Goal: Task Accomplishment & Management: Use online tool/utility

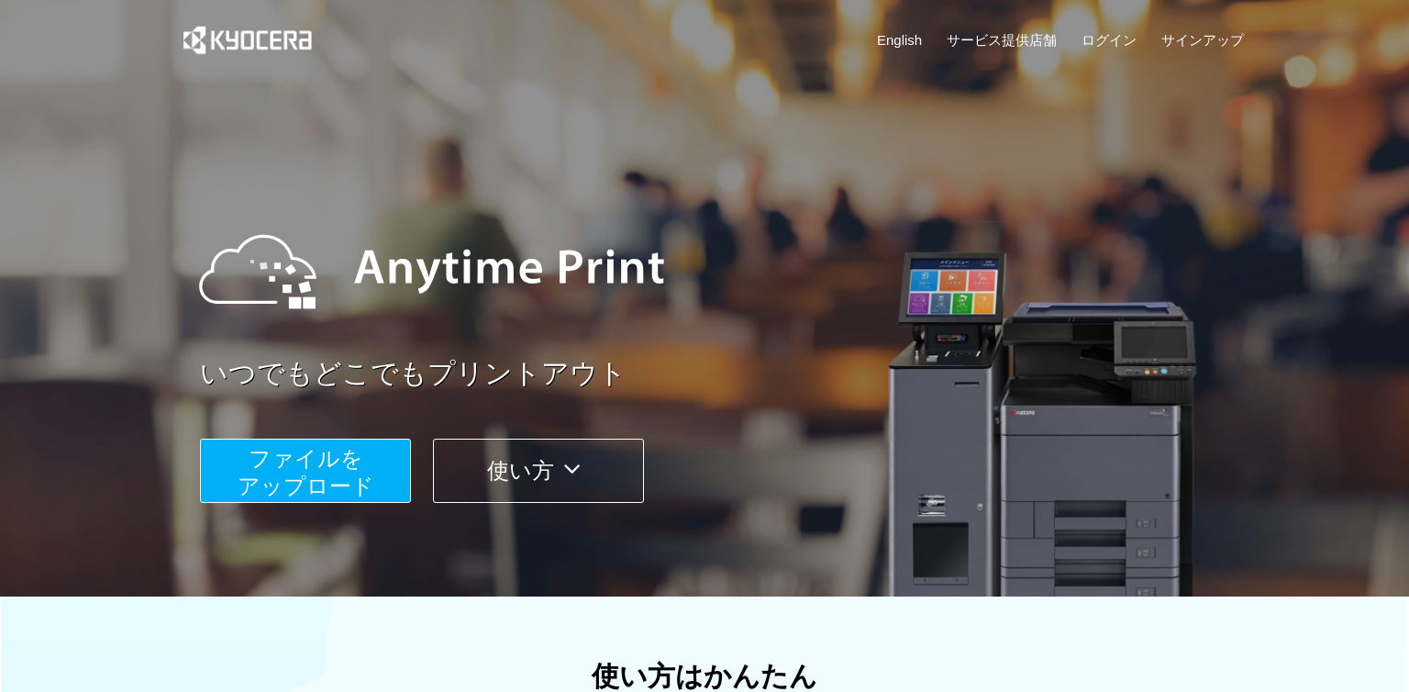
click at [327, 465] on span "ファイルを ​​アップロード" at bounding box center [306, 472] width 137 height 52
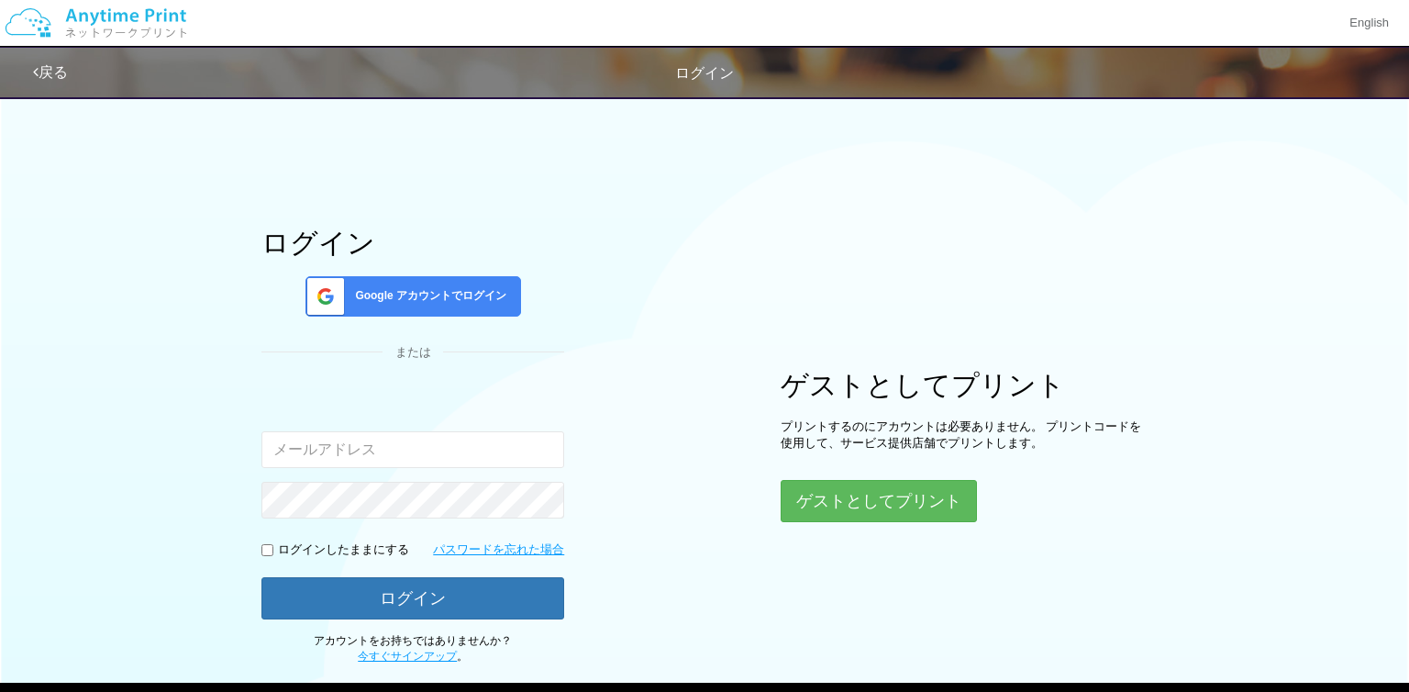
click at [480, 299] on span "Google アカウントでログイン" at bounding box center [427, 296] width 159 height 16
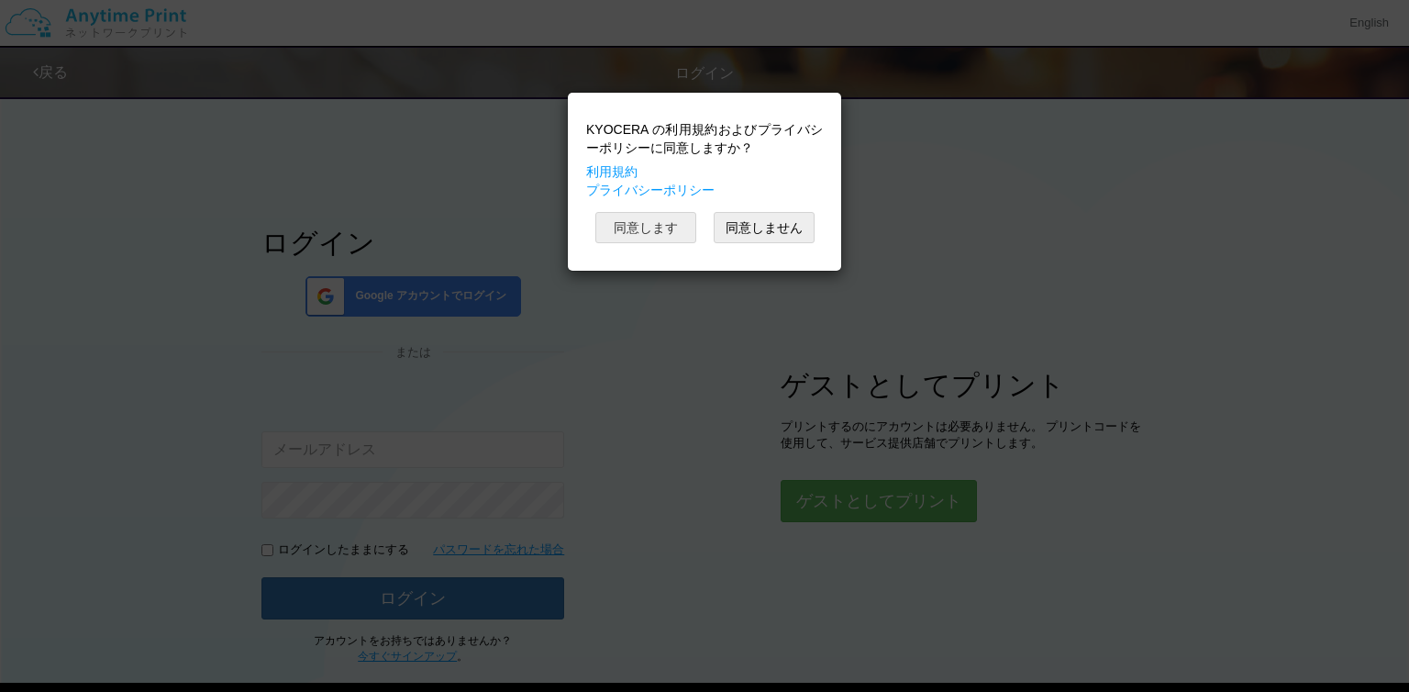
click at [675, 229] on button "同意します" at bounding box center [645, 227] width 101 height 31
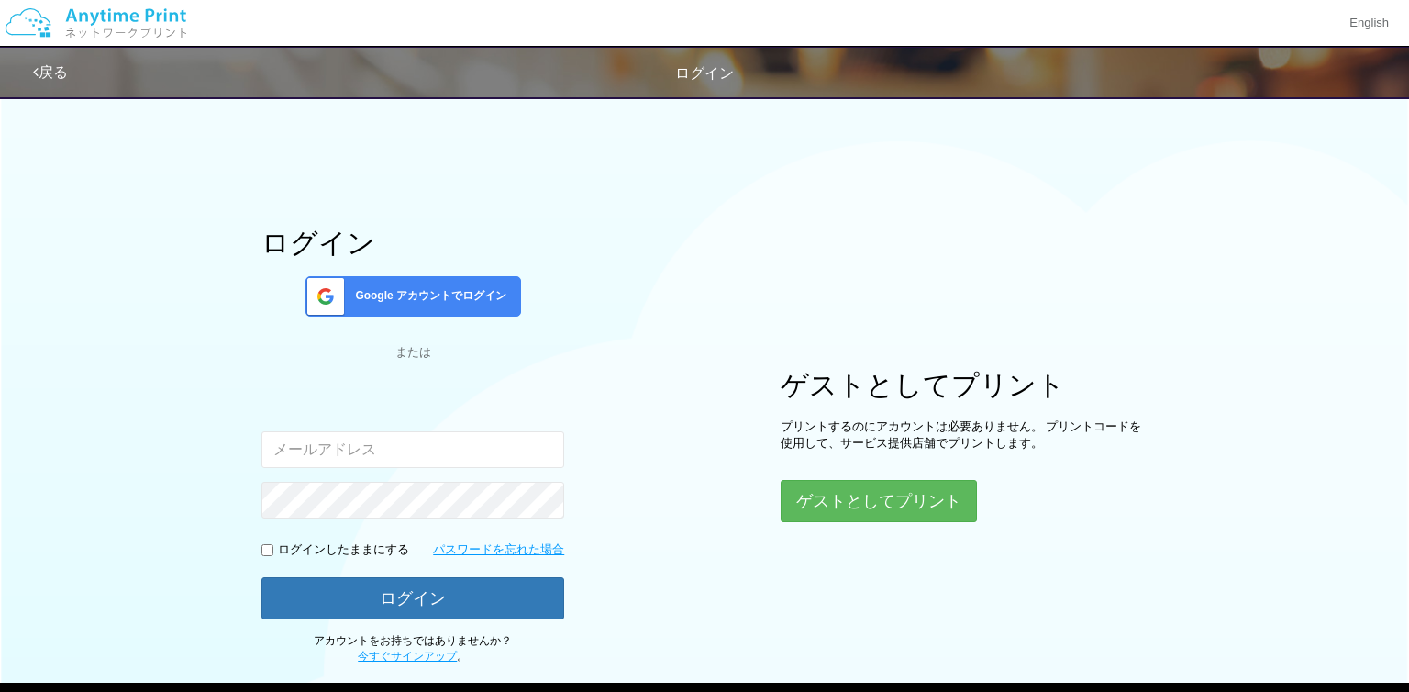
click at [421, 292] on span "Google アカウントでログイン" at bounding box center [427, 296] width 159 height 16
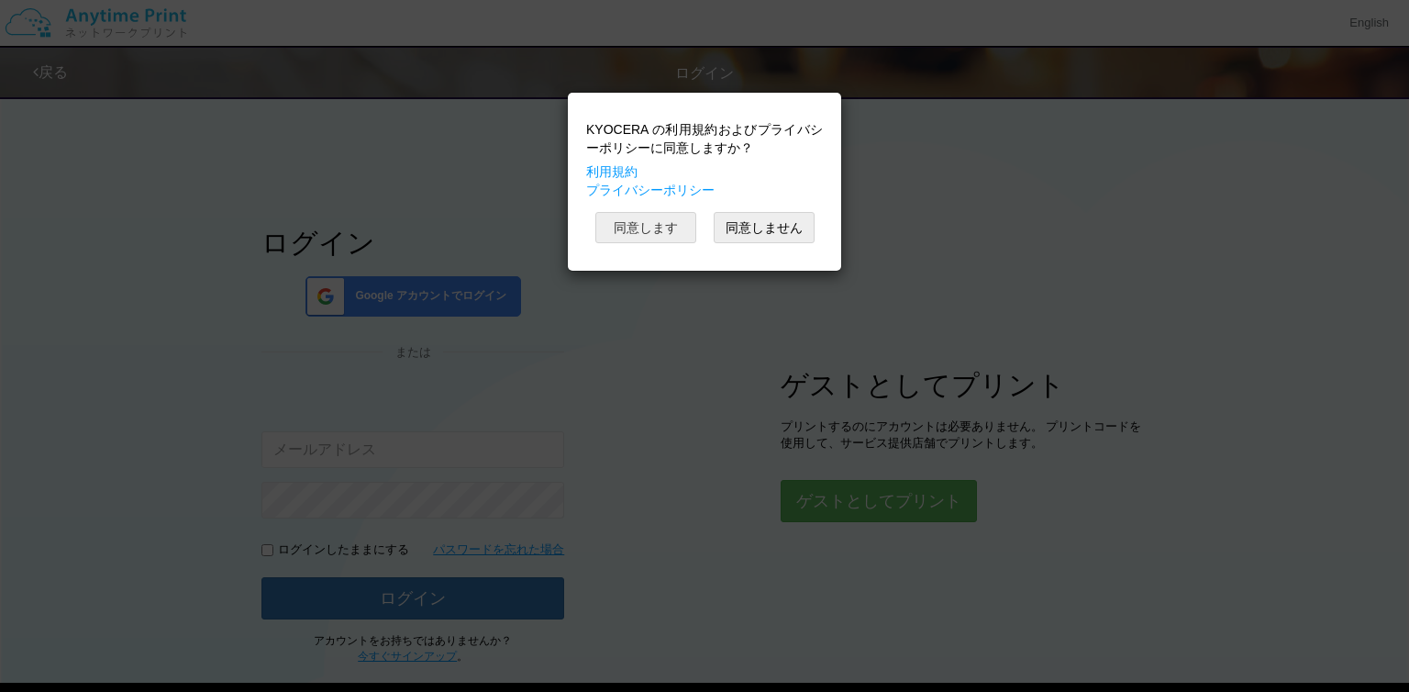
click at [633, 229] on button "同意します" at bounding box center [645, 227] width 101 height 31
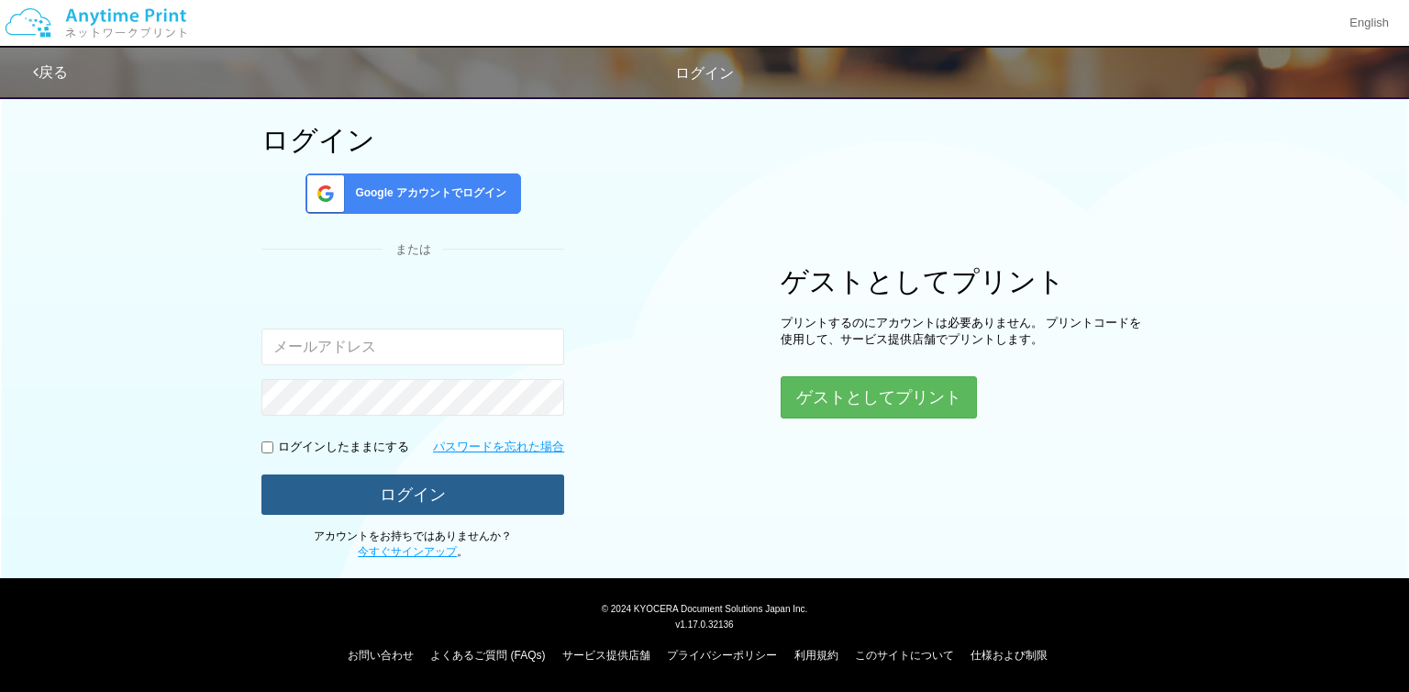
scroll to position [103, 0]
click at [488, 494] on button "ログイン" at bounding box center [412, 494] width 303 height 40
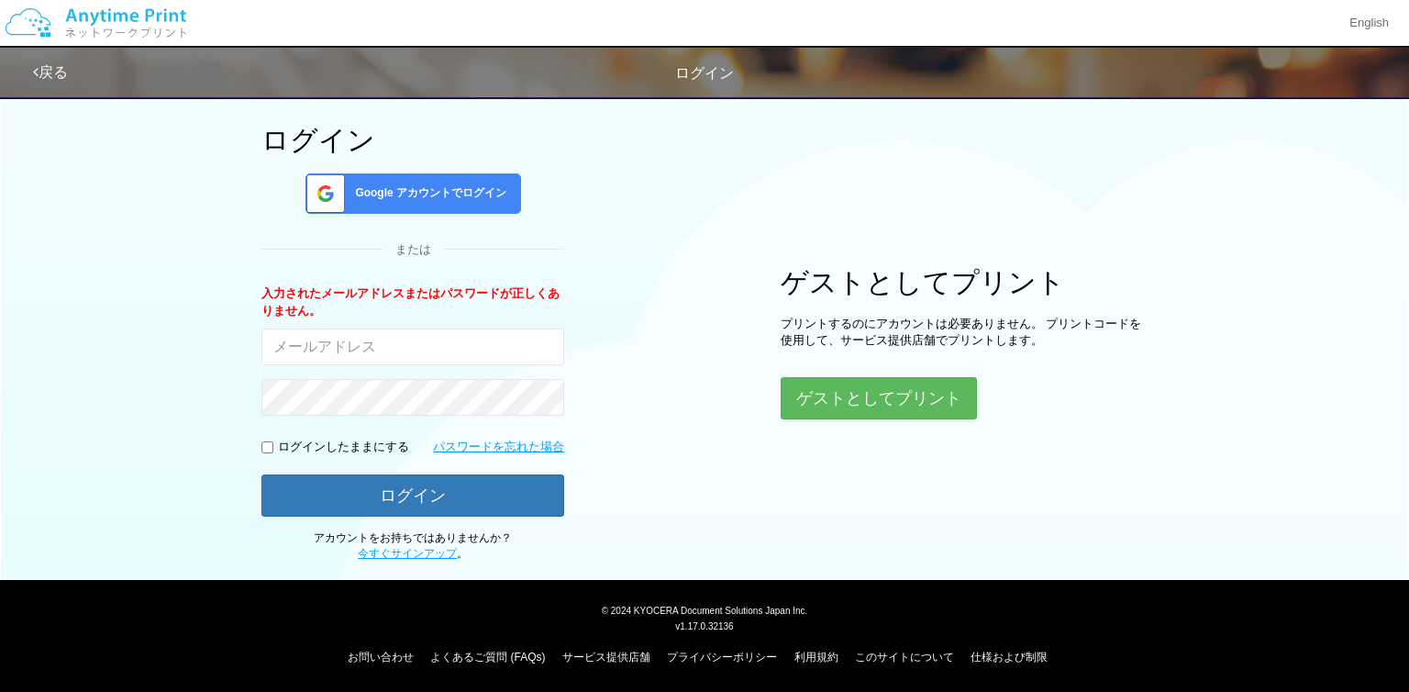
click at [480, 200] on span "Google アカウントでログイン" at bounding box center [427, 193] width 159 height 16
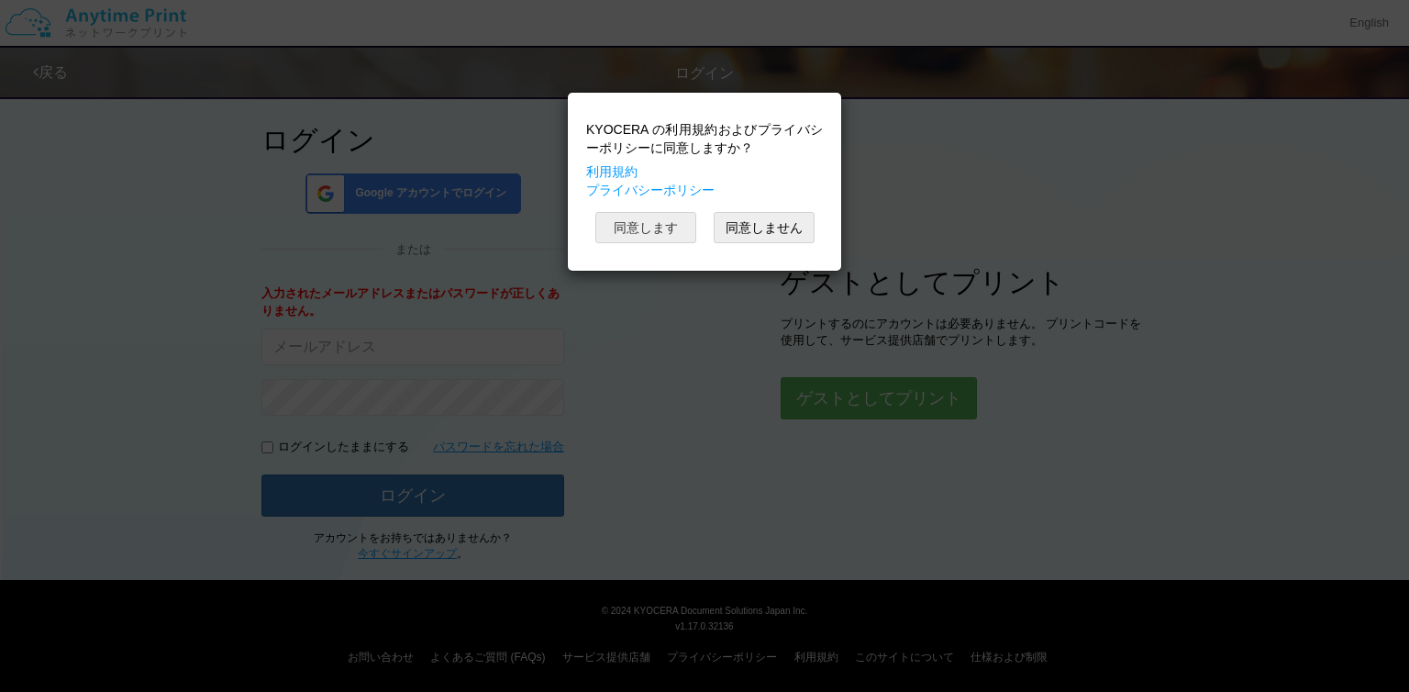
click at [631, 237] on button "同意します" at bounding box center [645, 227] width 101 height 31
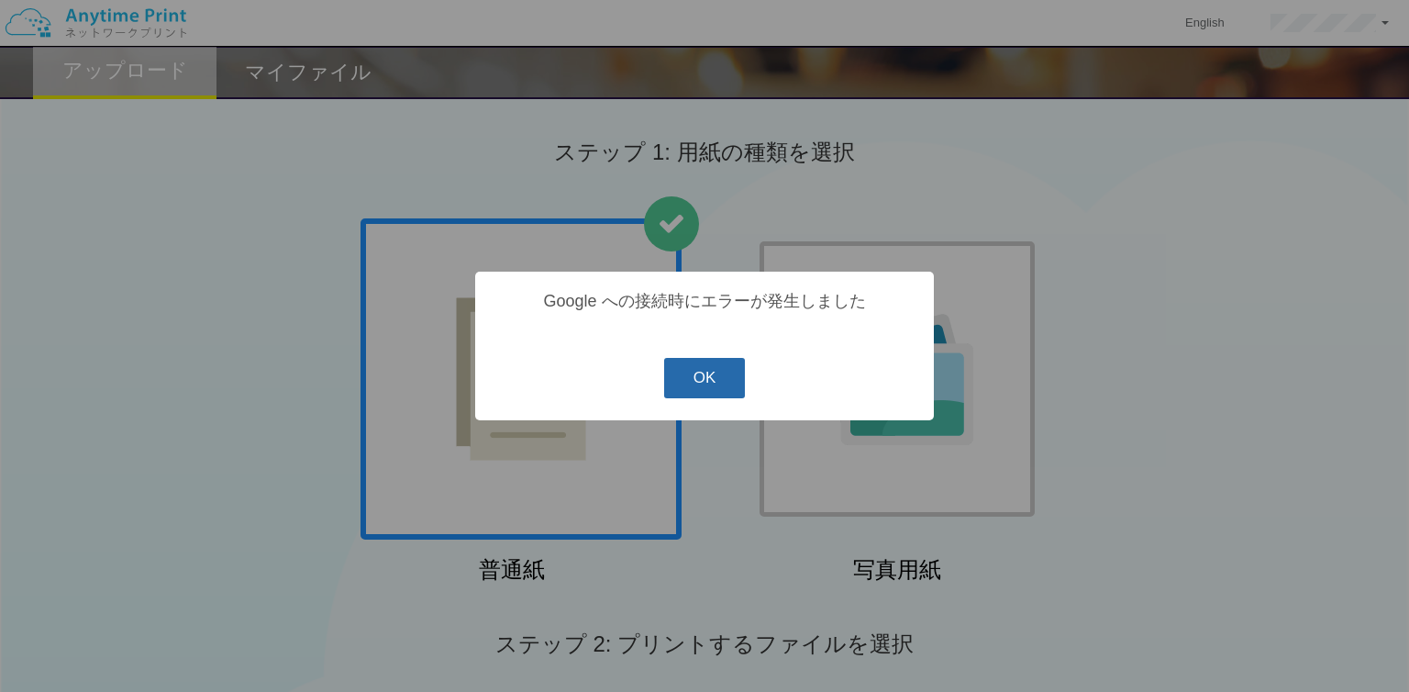
click at [698, 371] on button "OK" at bounding box center [705, 378] width 82 height 40
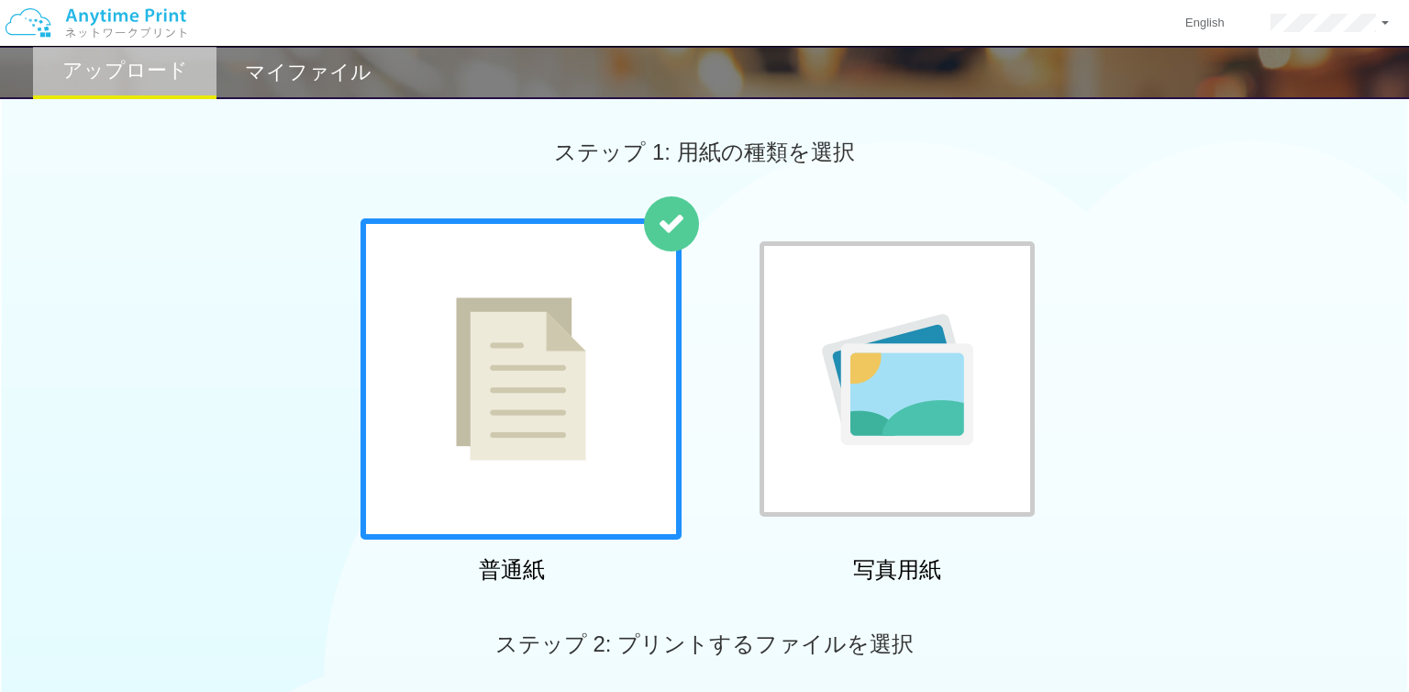
click at [868, 353] on img at bounding box center [897, 379] width 151 height 131
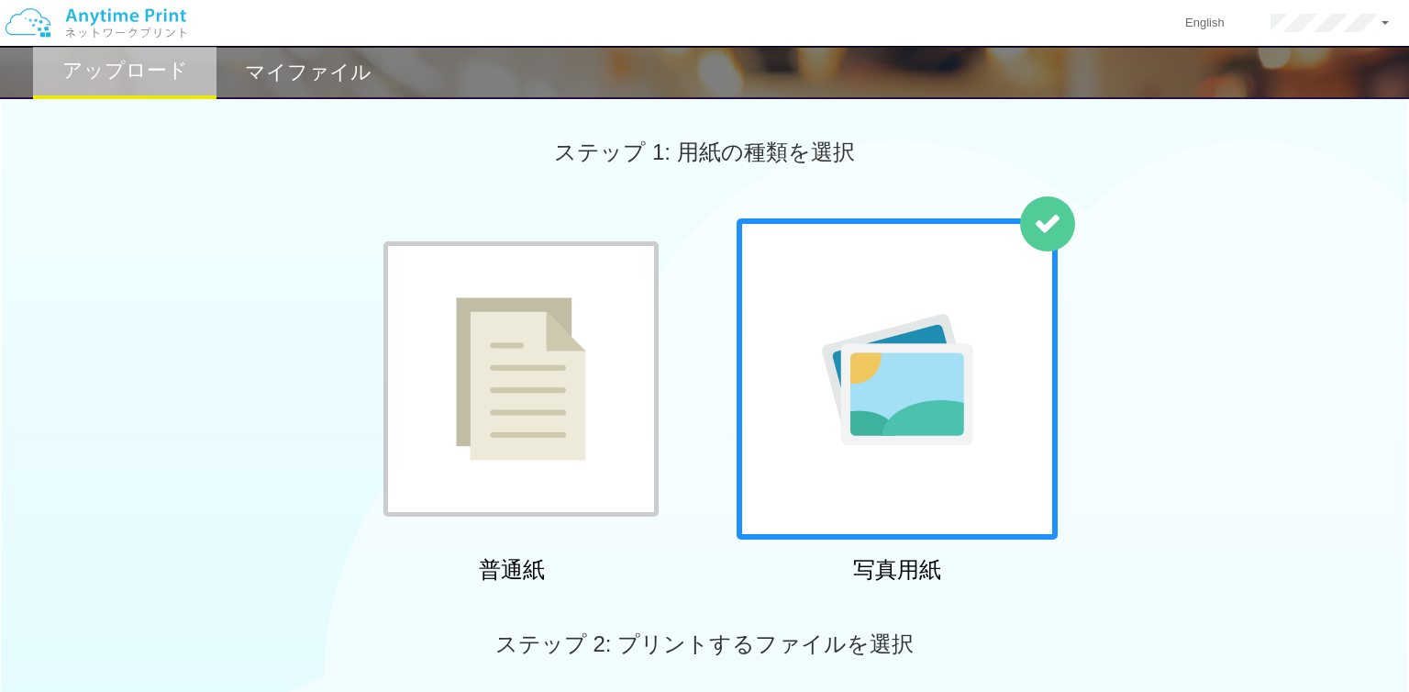
click at [653, 375] on div at bounding box center [520, 378] width 275 height 275
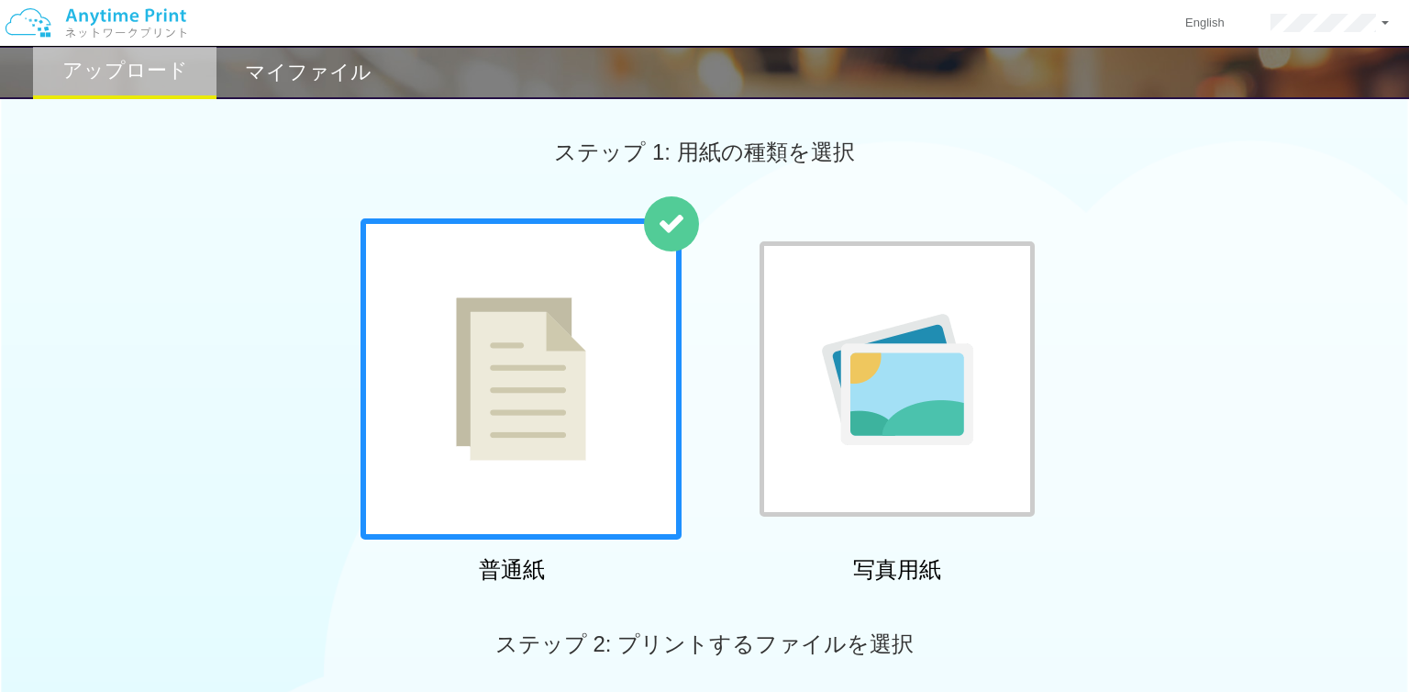
click at [538, 358] on img at bounding box center [521, 378] width 130 height 163
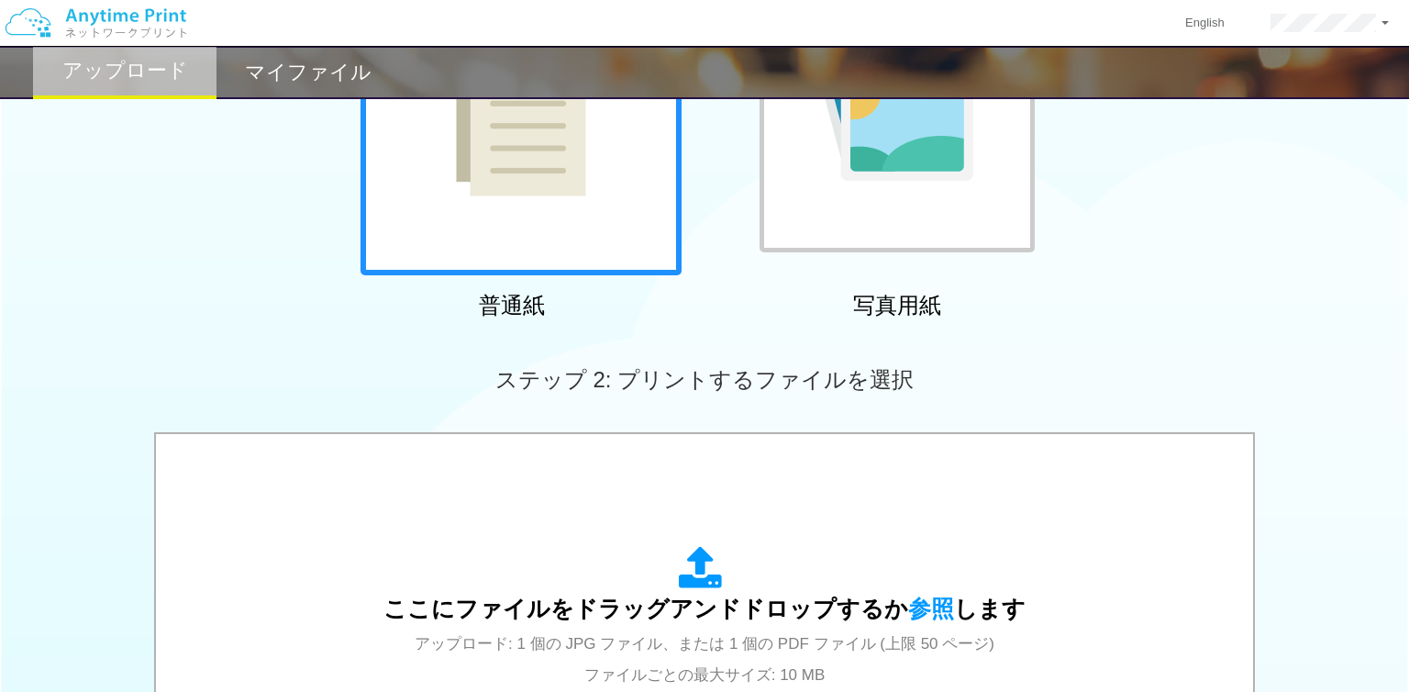
scroll to position [396, 0]
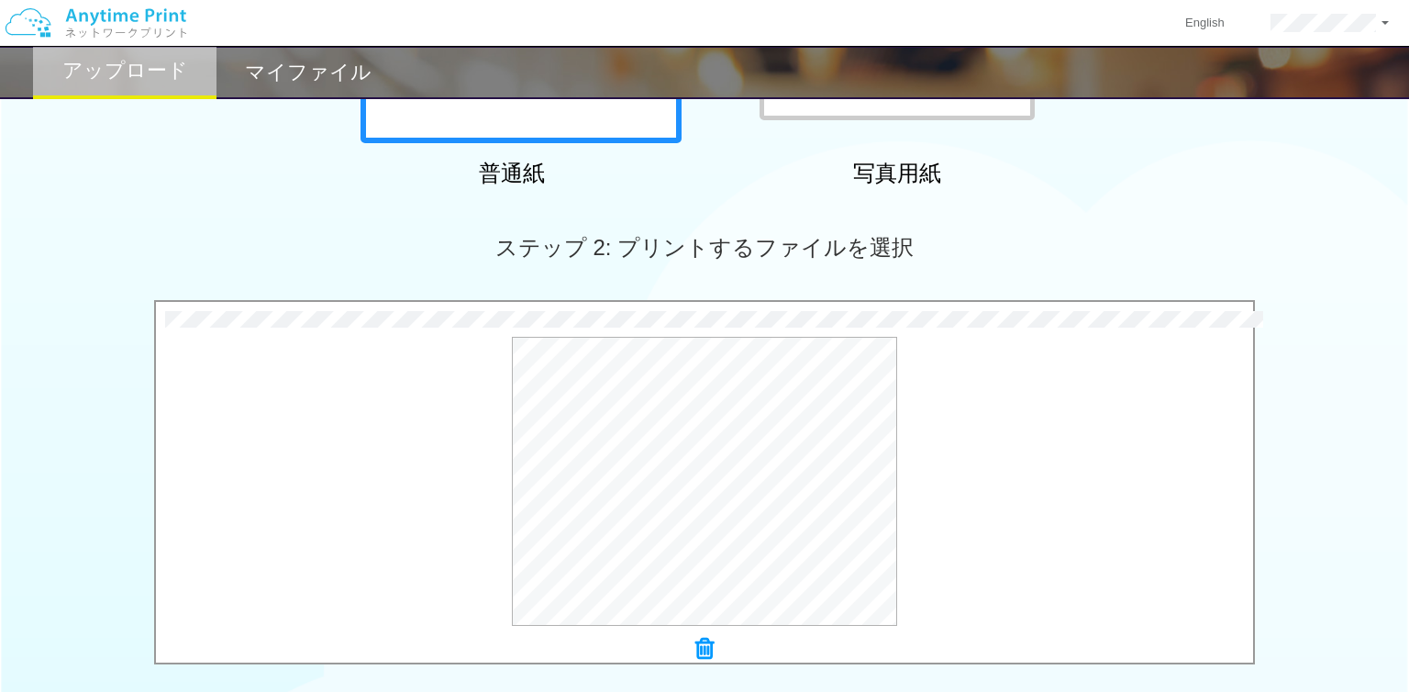
click at [244, 277] on div "ステップ 2: プリントするファイルを選択" at bounding box center [704, 247] width 1409 height 105
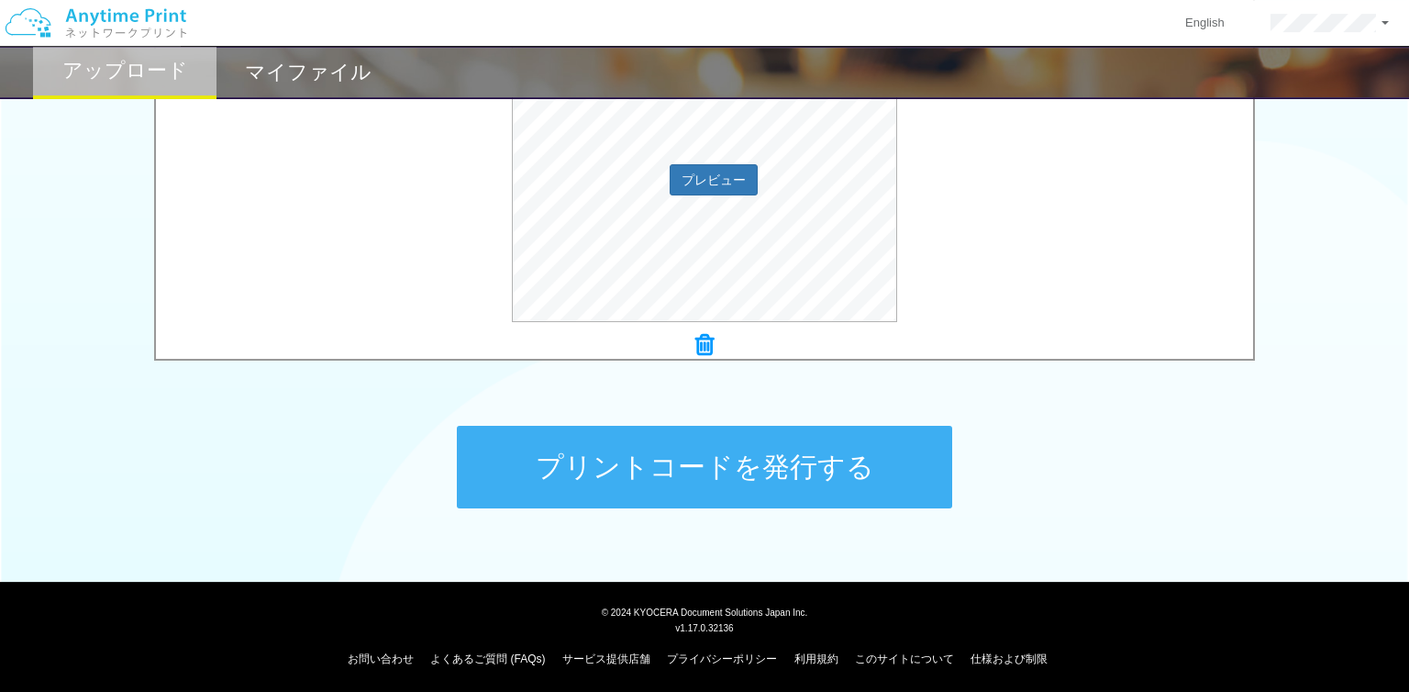
scroll to position [704, 0]
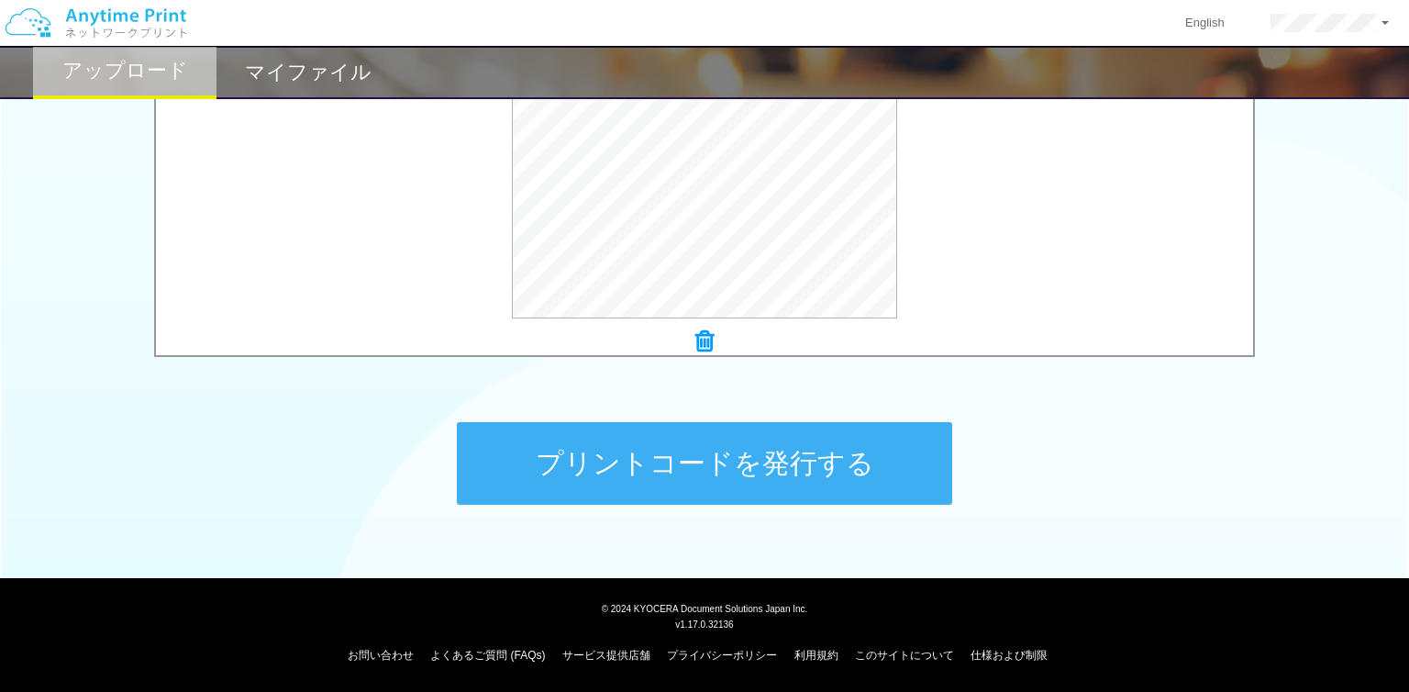
click at [606, 460] on button "プリントコードを発行する" at bounding box center [704, 463] width 495 height 83
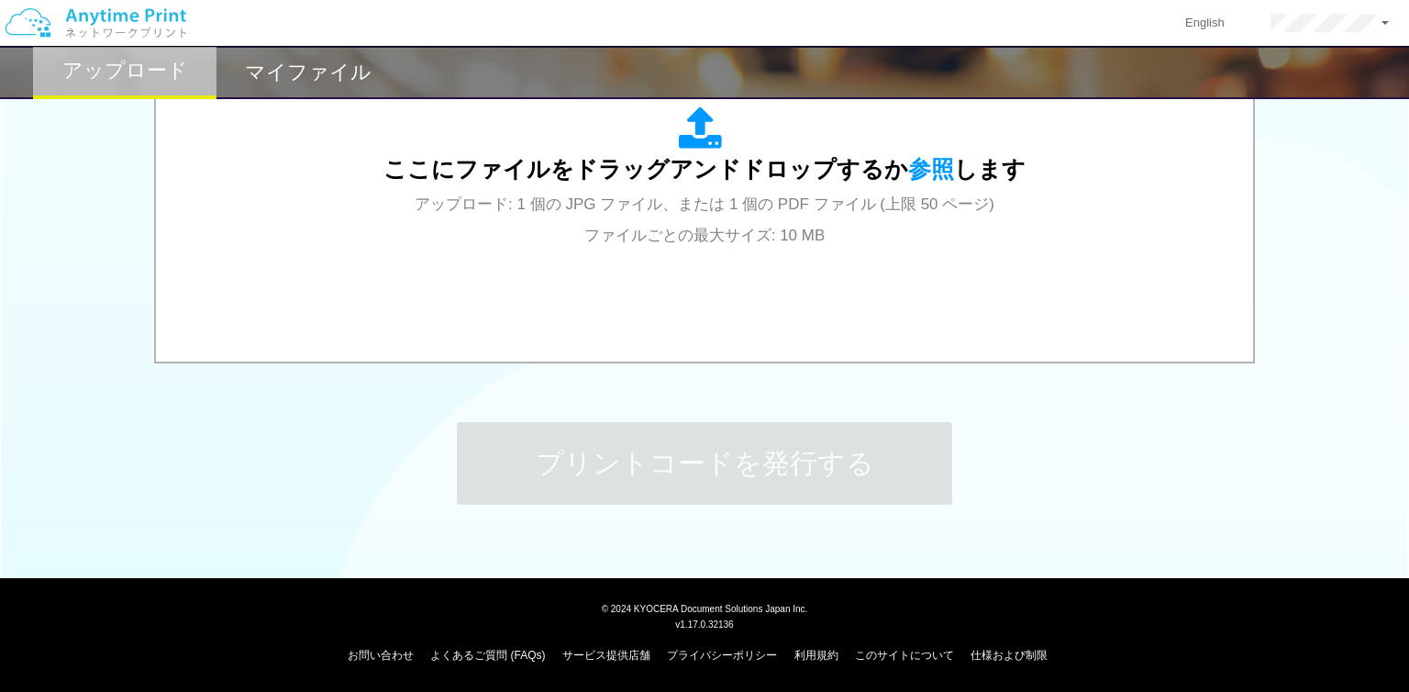
scroll to position [0, 0]
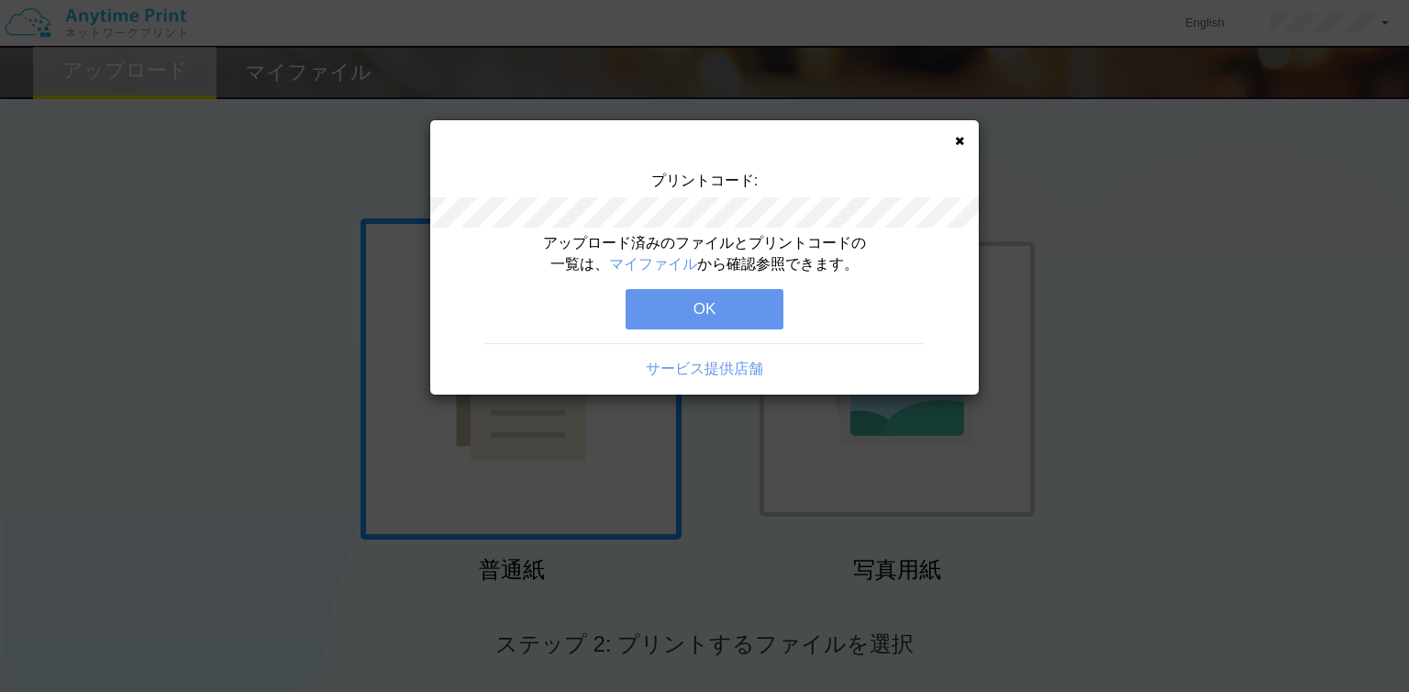
click at [743, 305] on button "OK" at bounding box center [705, 309] width 158 height 40
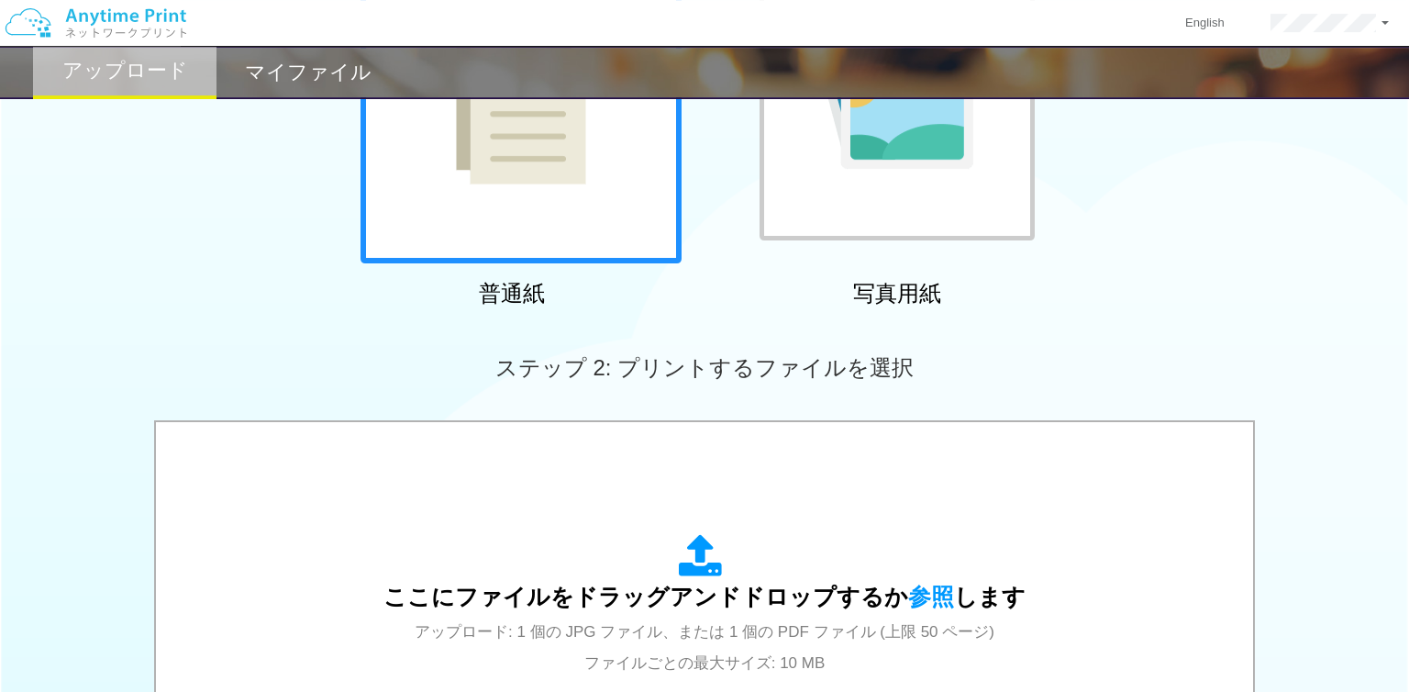
scroll to position [396, 0]
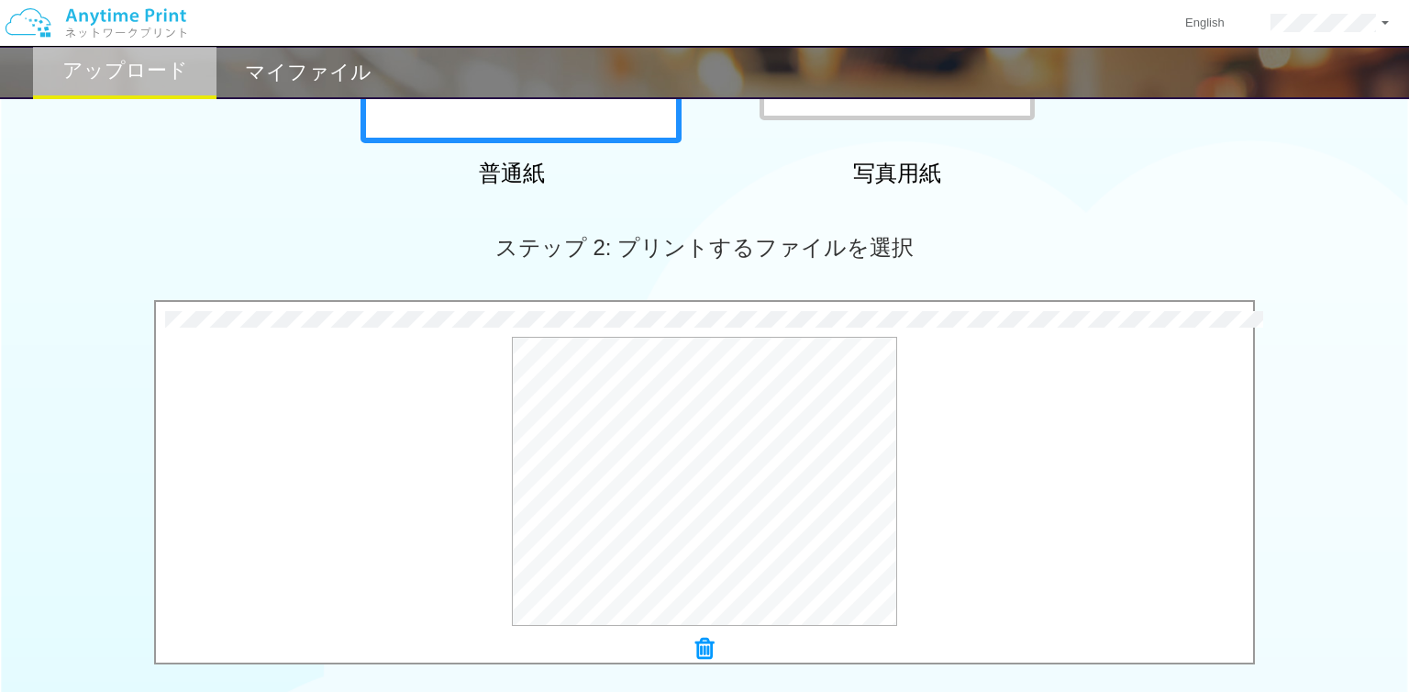
click at [40, 420] on div "3.6 MB DSC_0788.JPG Check Error × DSC_0788.JPG プレビュー" at bounding box center [704, 487] width 1409 height 374
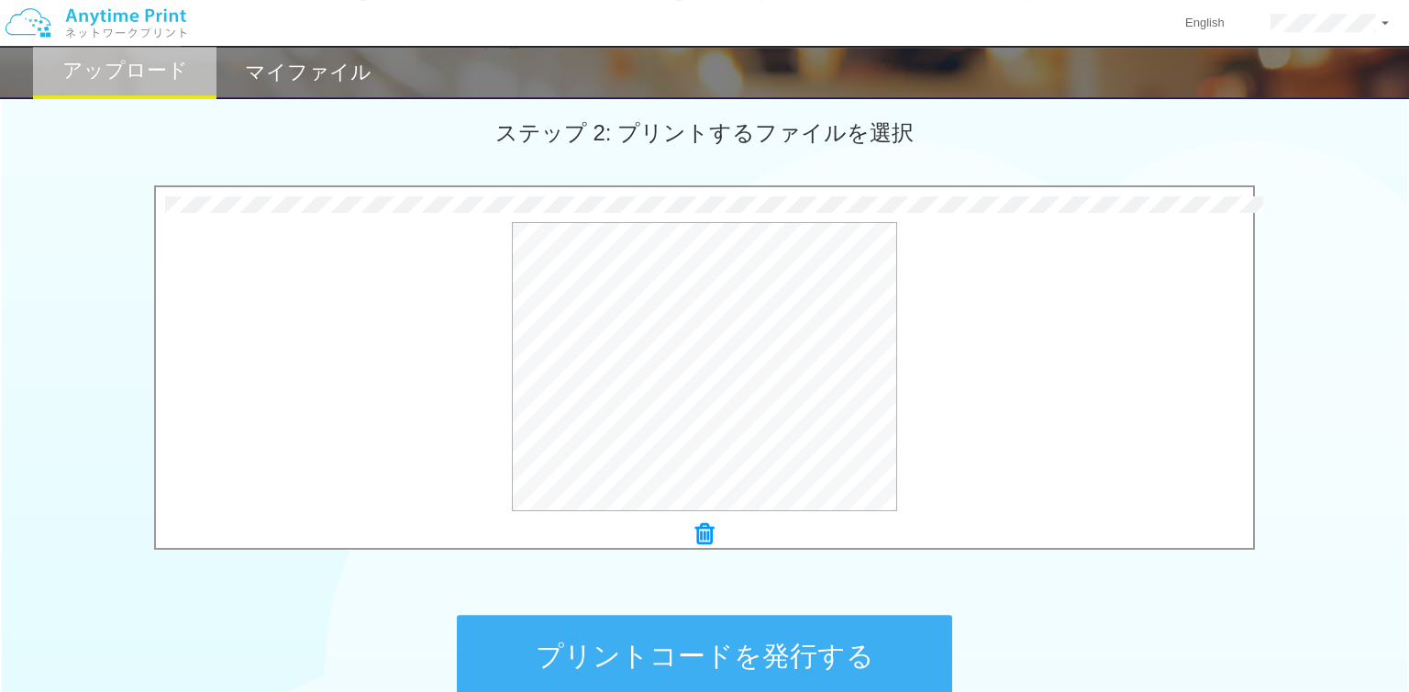
scroll to position [661, 0]
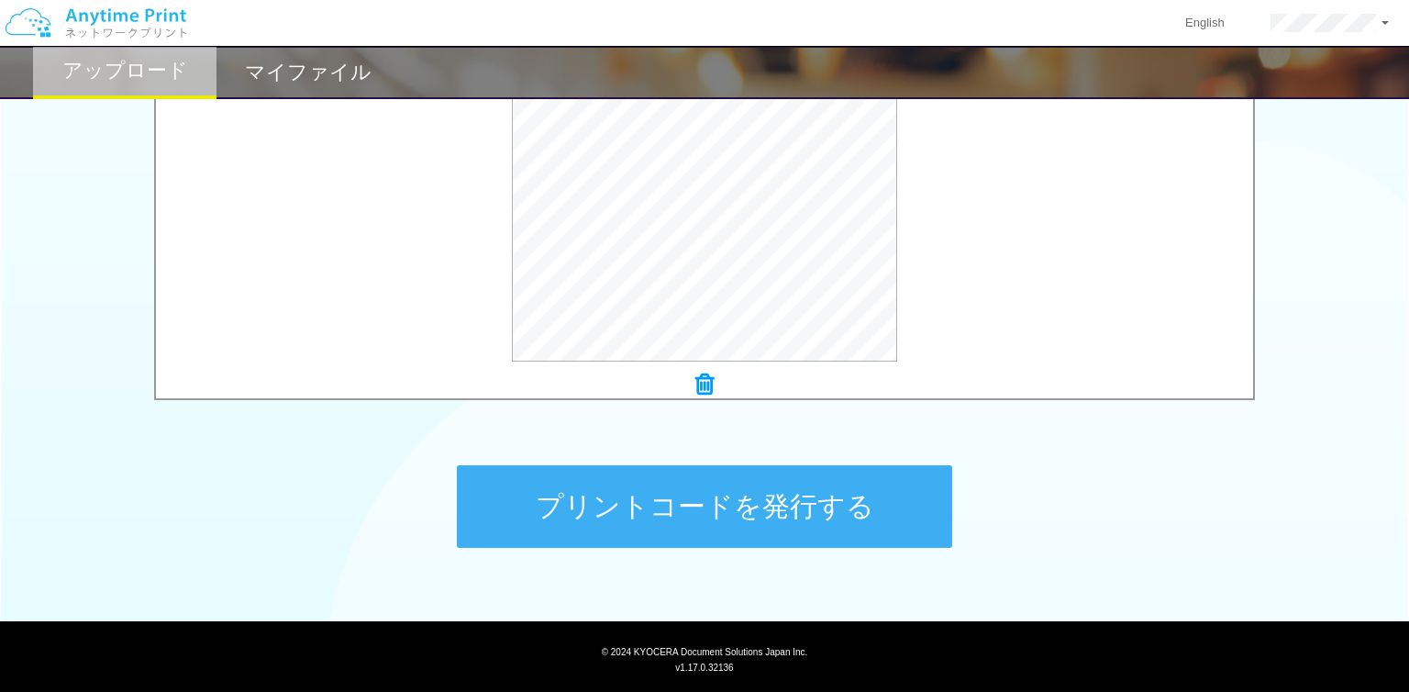
click at [558, 505] on button "プリントコードを発行する" at bounding box center [704, 506] width 495 height 83
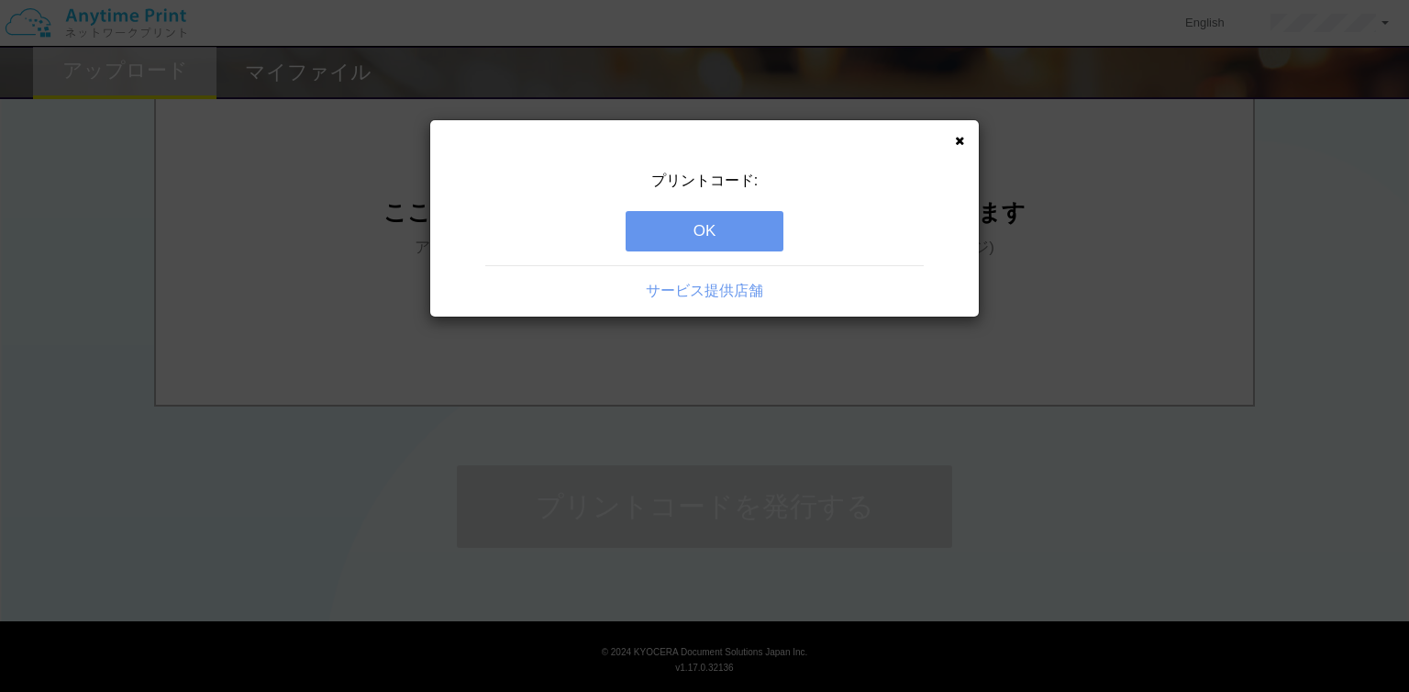
scroll to position [0, 0]
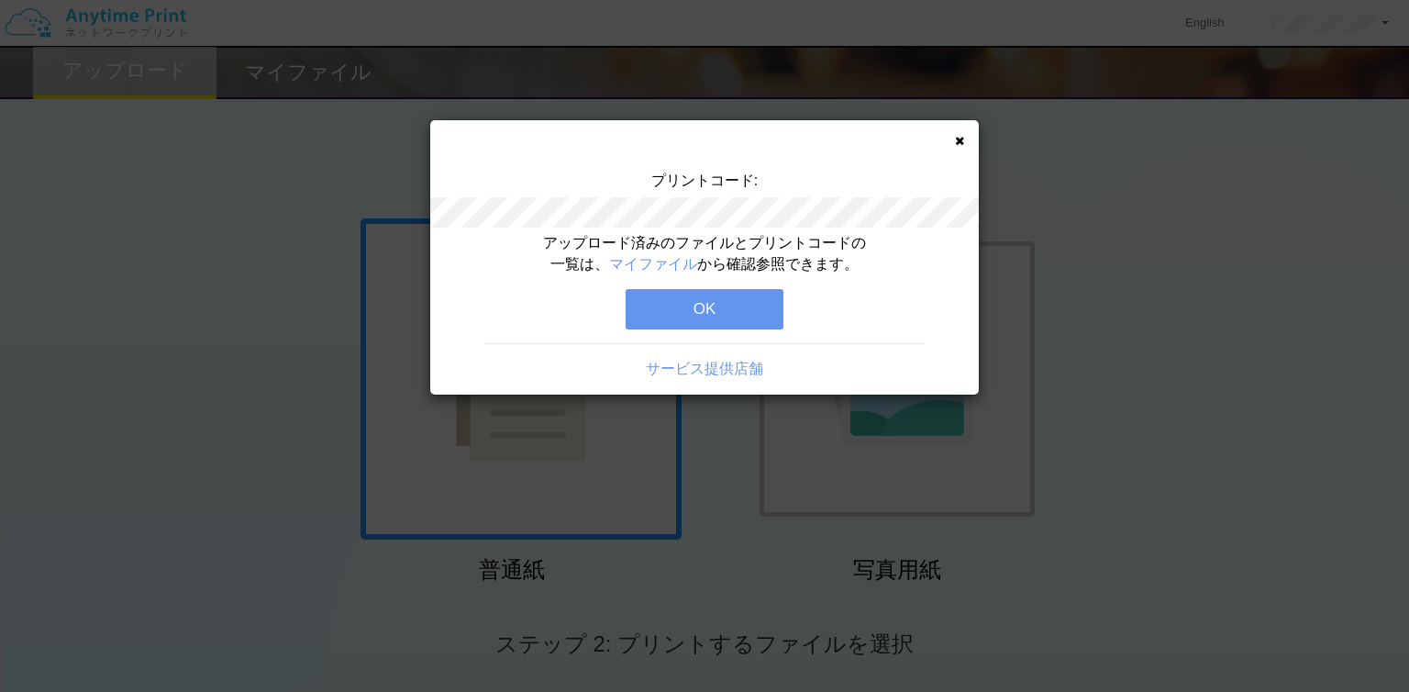
click at [706, 312] on button "OK" at bounding box center [705, 309] width 158 height 40
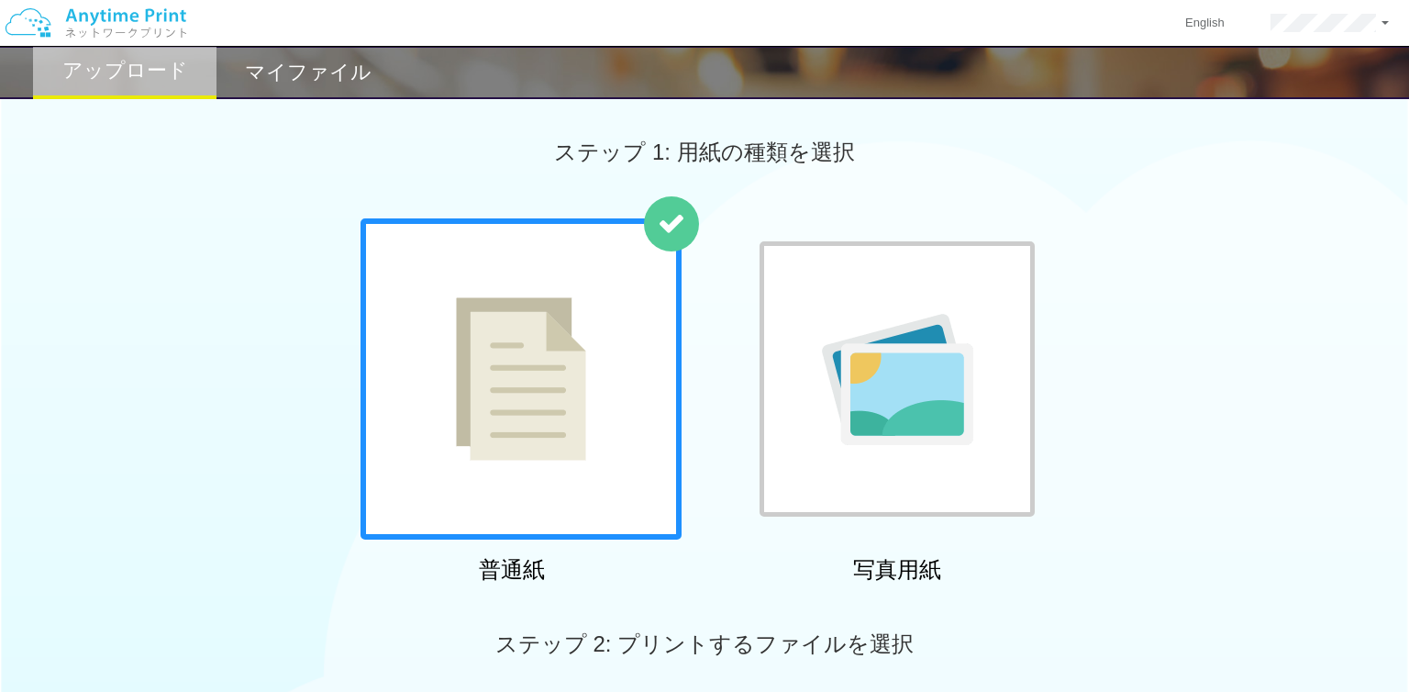
click at [325, 68] on h2 "マイファイル" at bounding box center [308, 72] width 127 height 22
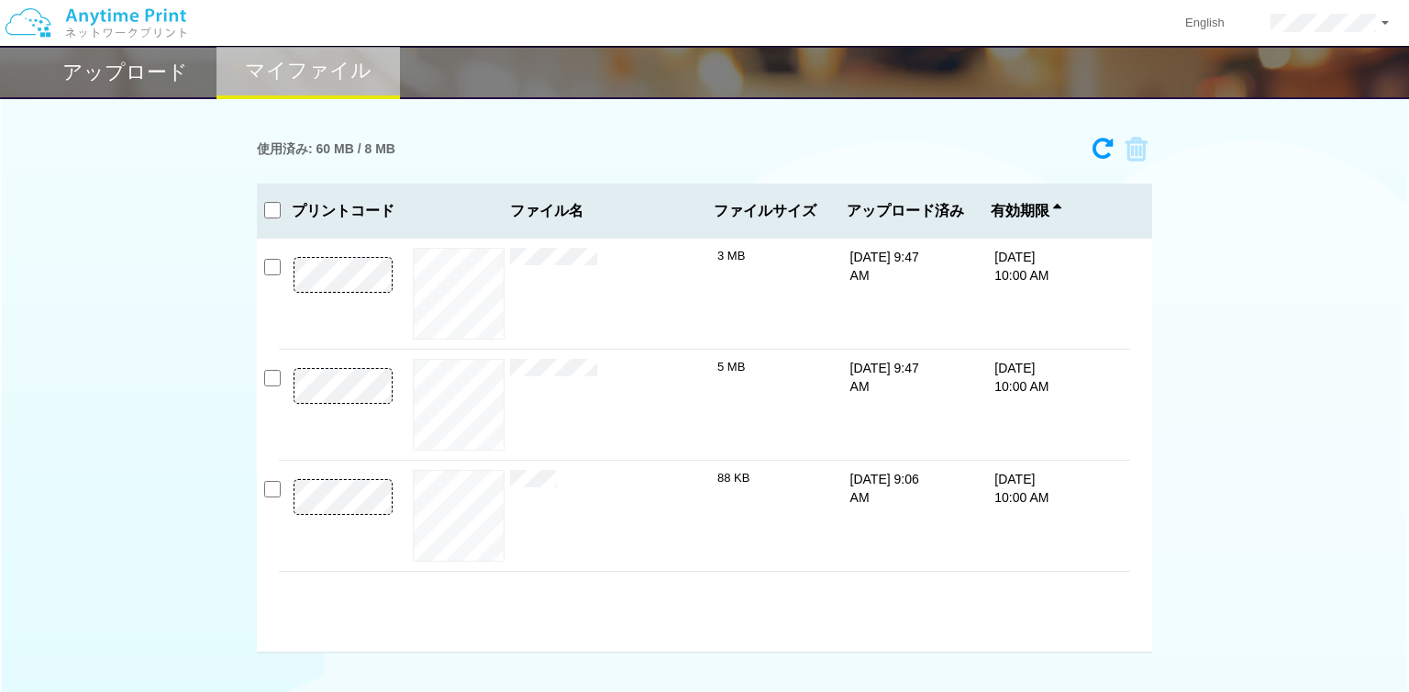
click at [124, 63] on h2 "アップロード" at bounding box center [125, 72] width 126 height 22
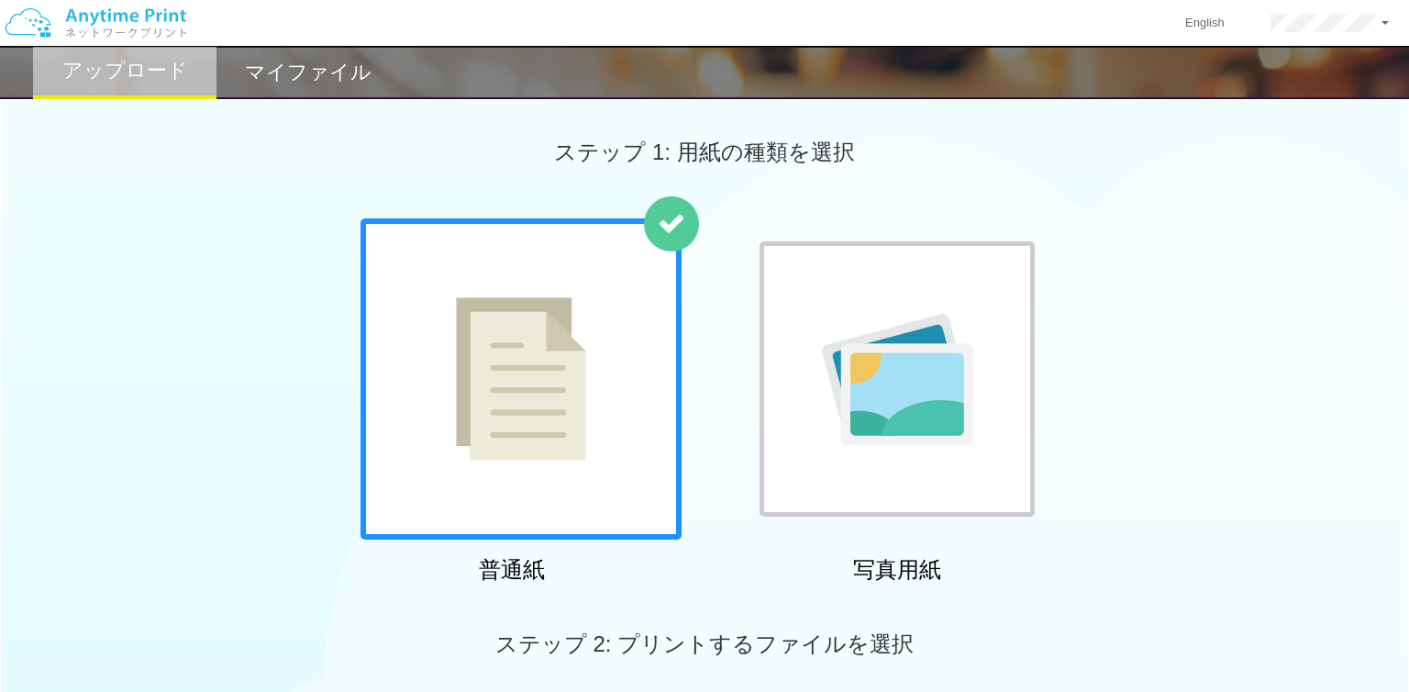
click at [284, 69] on h2 "マイファイル" at bounding box center [308, 72] width 127 height 22
click at [253, 65] on h2 "マイファイル" at bounding box center [308, 72] width 127 height 22
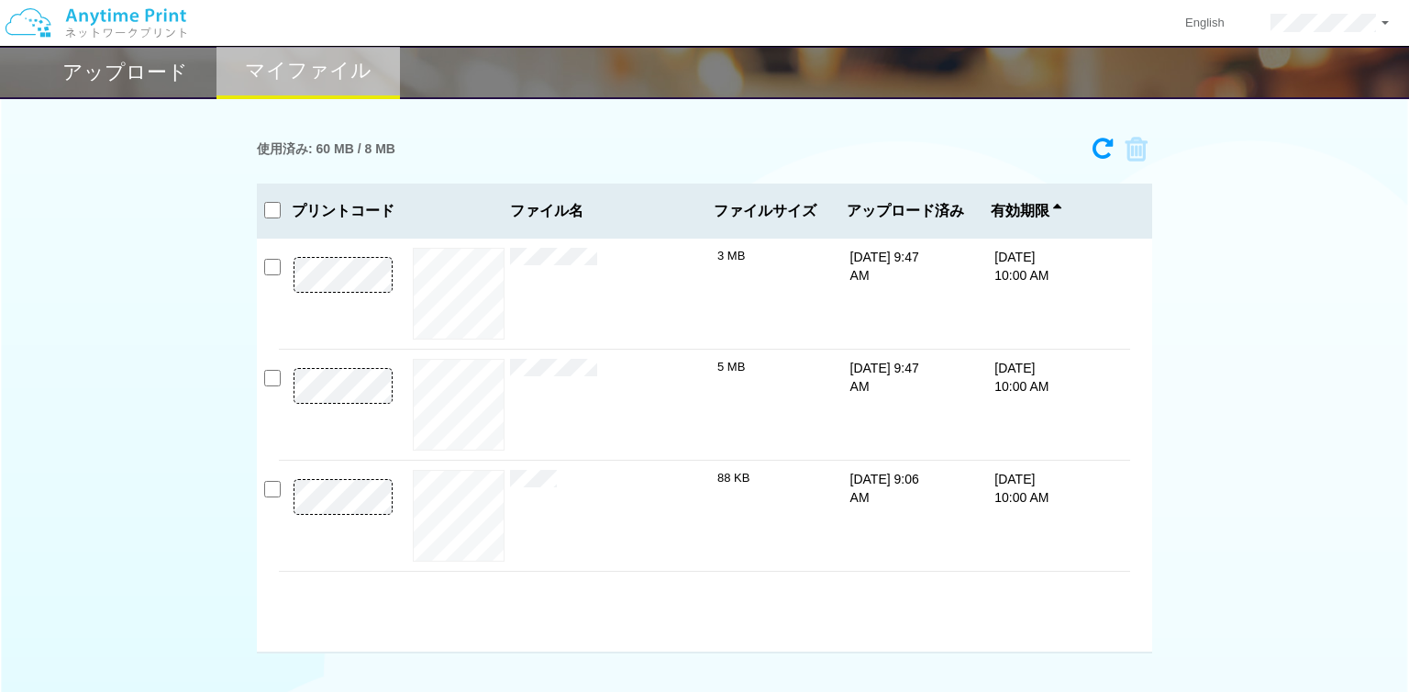
click at [119, 72] on h2 "アップロード" at bounding box center [125, 72] width 126 height 22
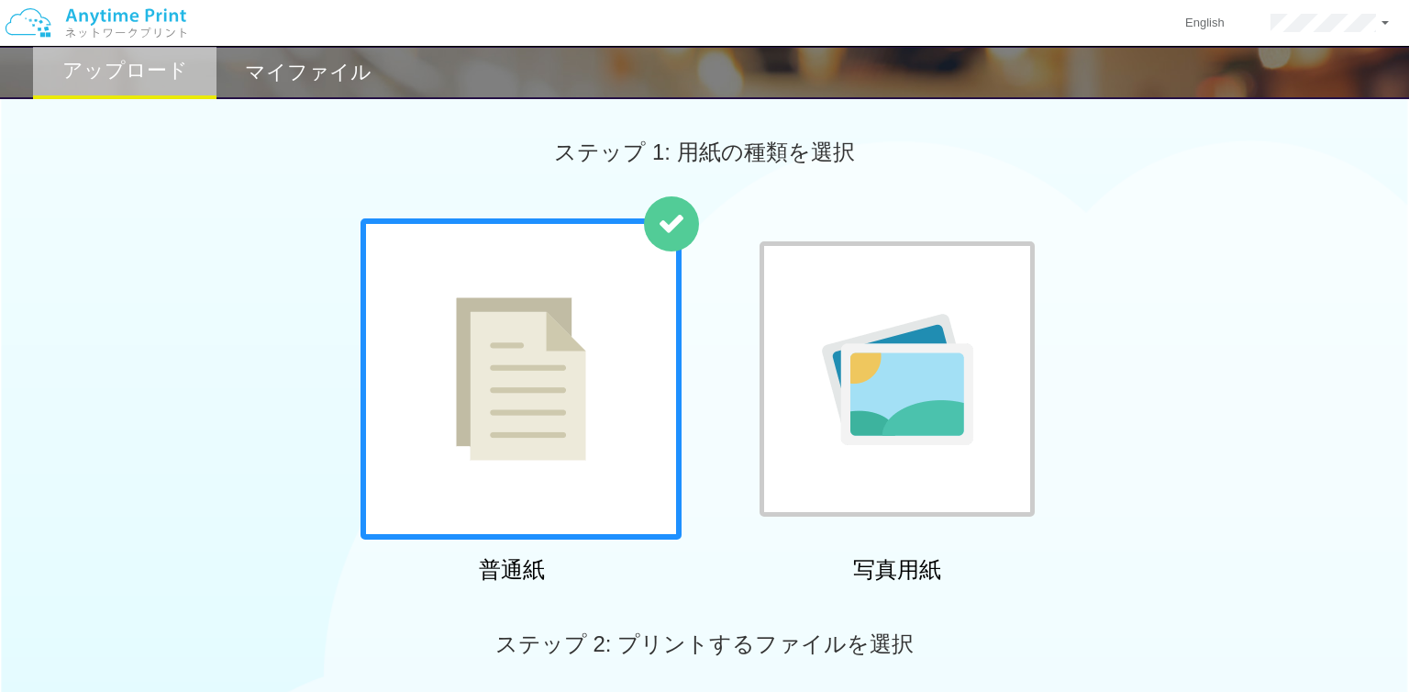
click at [358, 74] on h2 "マイファイル" at bounding box center [308, 72] width 127 height 22
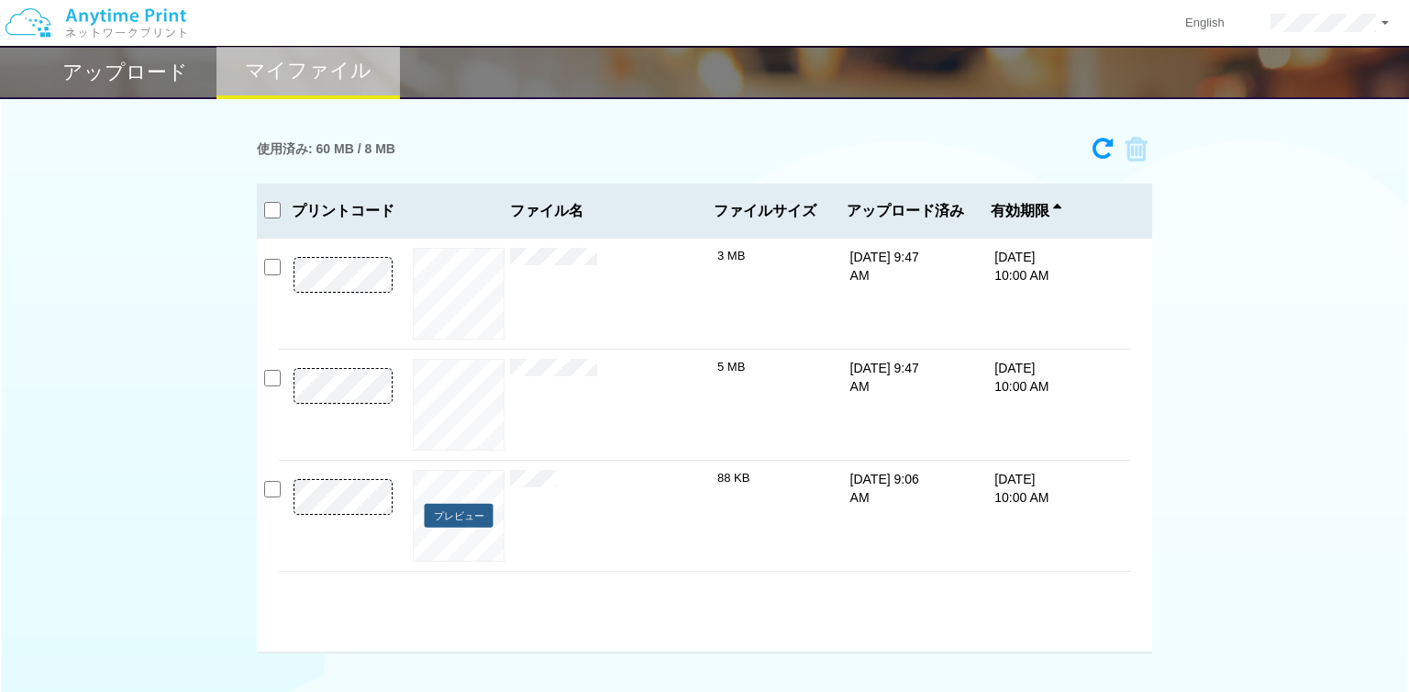
click at [469, 517] on button "プレビュー" at bounding box center [459, 516] width 69 height 25
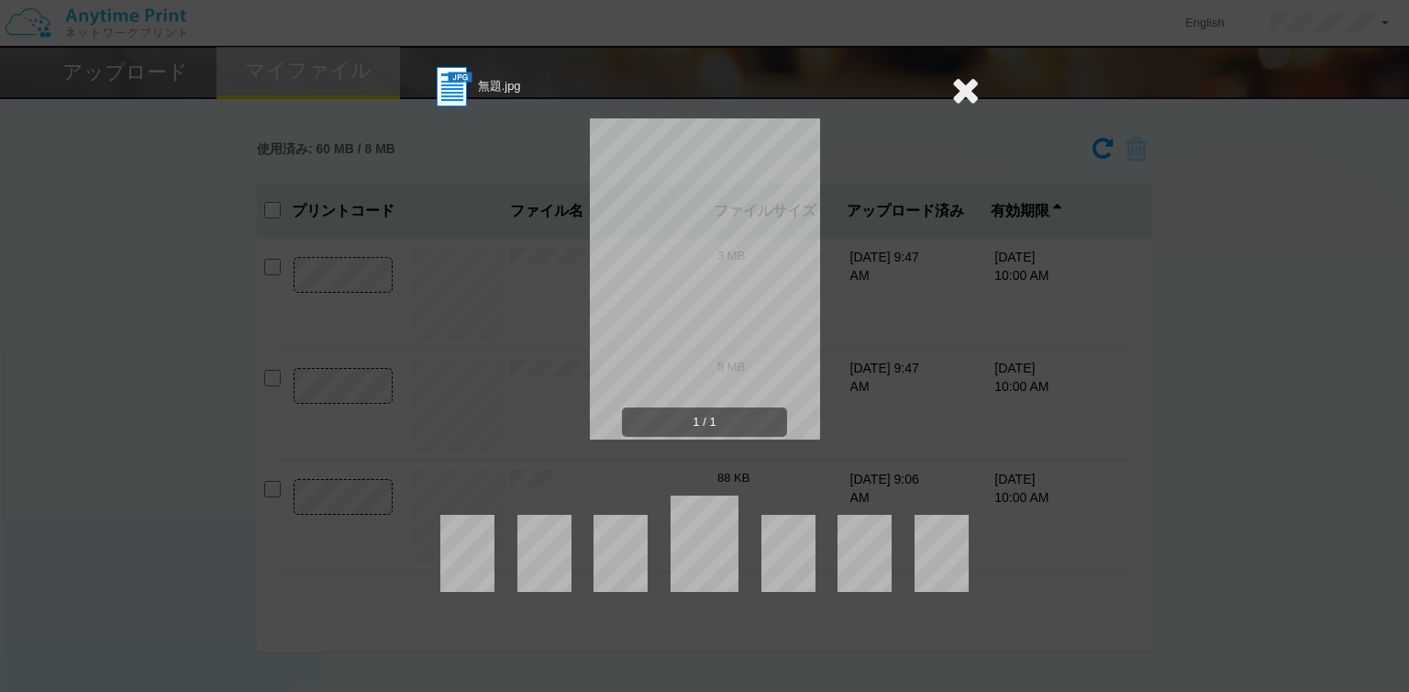
click at [963, 91] on icon at bounding box center [965, 90] width 28 height 37
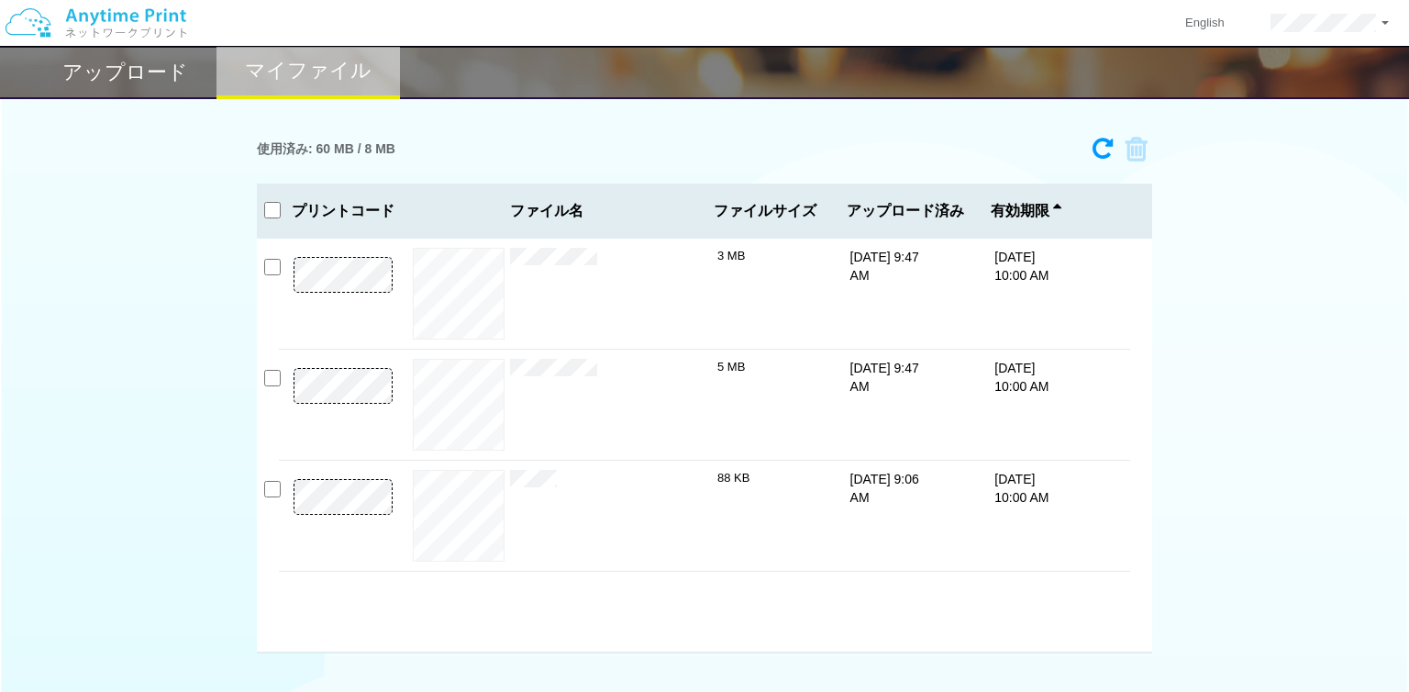
click at [1280, 159] on div "使用済み: 60 MB / 8 MB 8302-1642 有効期限 9/18/25 10:00 AM DSC_0788.JPG 3 MB 0906-7865 ×" at bounding box center [704, 390] width 1409 height 525
click at [93, 65] on h2 "アップロード" at bounding box center [125, 72] width 126 height 22
